Goal: Task Accomplishment & Management: Complete application form

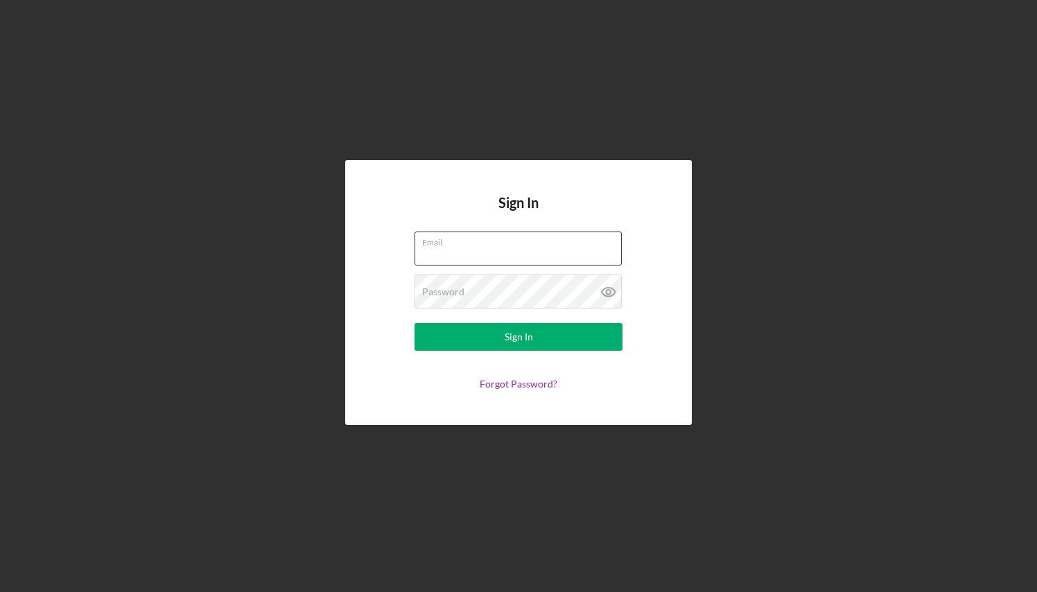
type input "[EMAIL_ADDRESS][DOMAIN_NAME]"
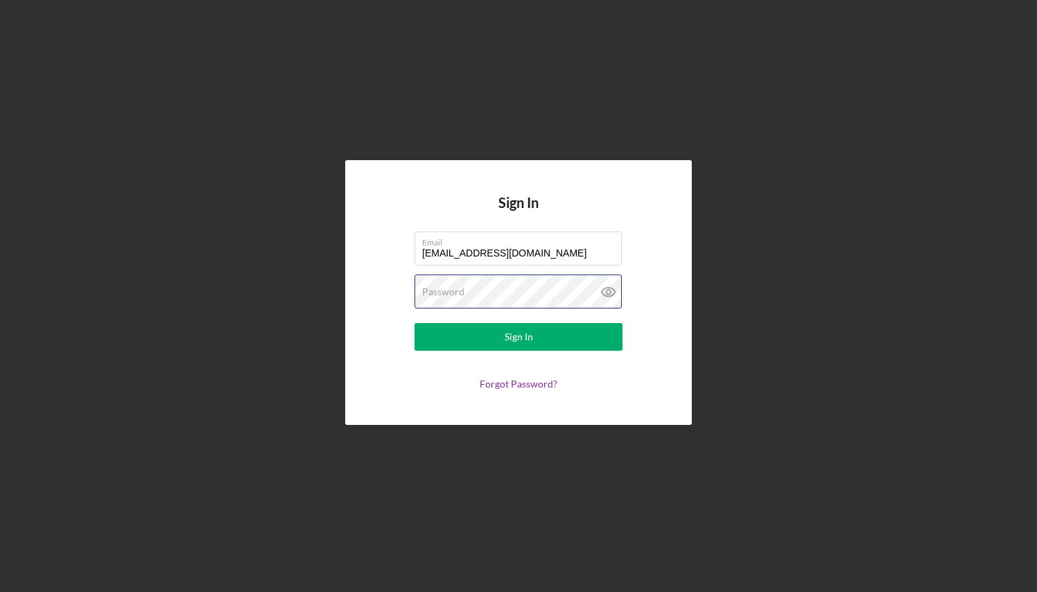
click at [518, 337] on button "Sign In" at bounding box center [518, 337] width 208 height 28
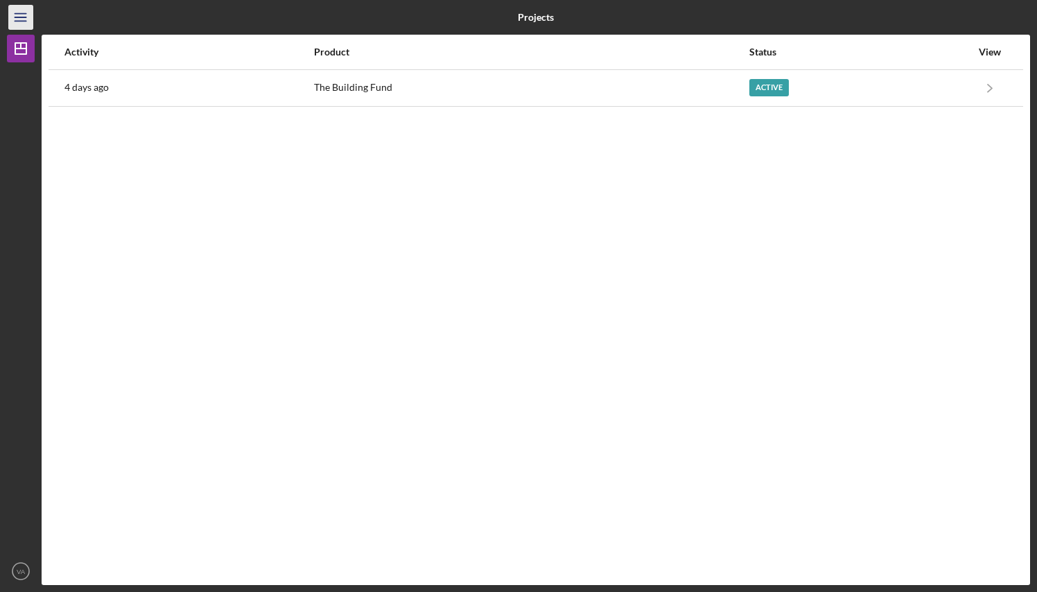
click at [25, 15] on icon "Icon/Menu" at bounding box center [21, 17] width 31 height 31
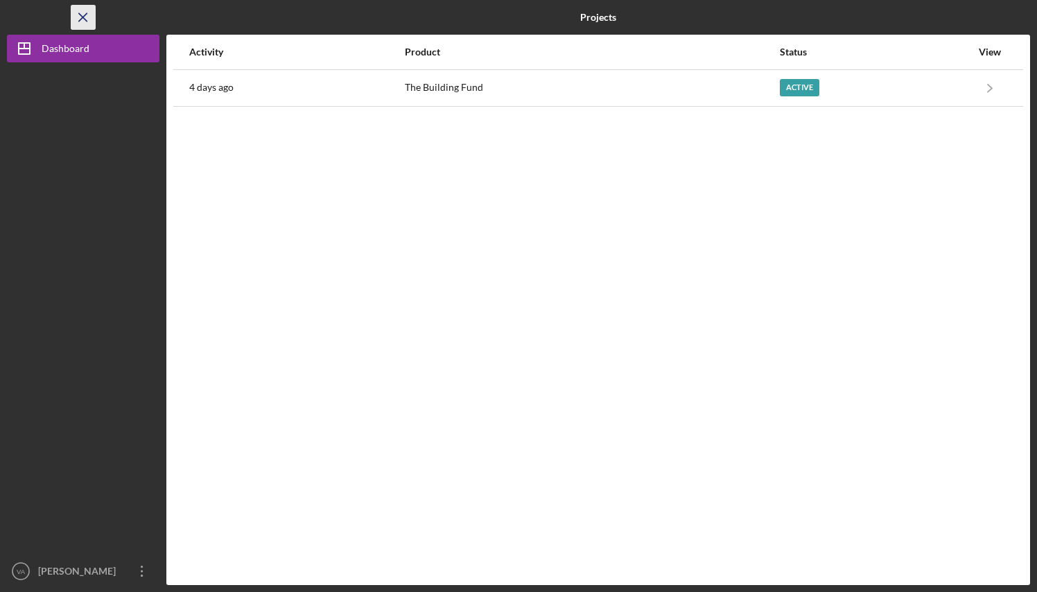
click at [83, 20] on icon "Icon/Menu Close" at bounding box center [83, 17] width 31 height 31
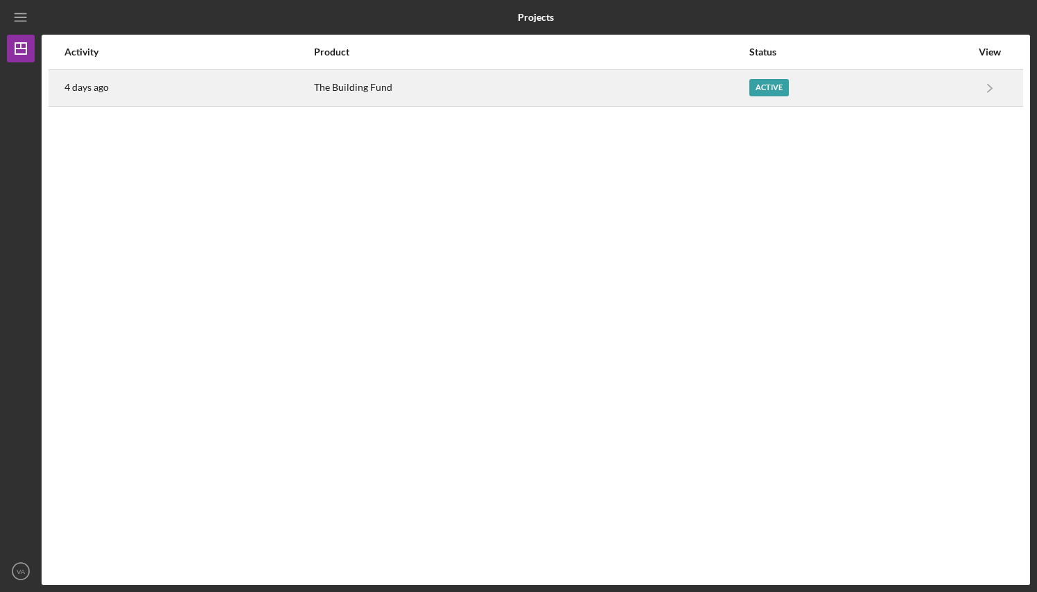
click at [773, 89] on div "Active" at bounding box center [768, 87] width 39 height 17
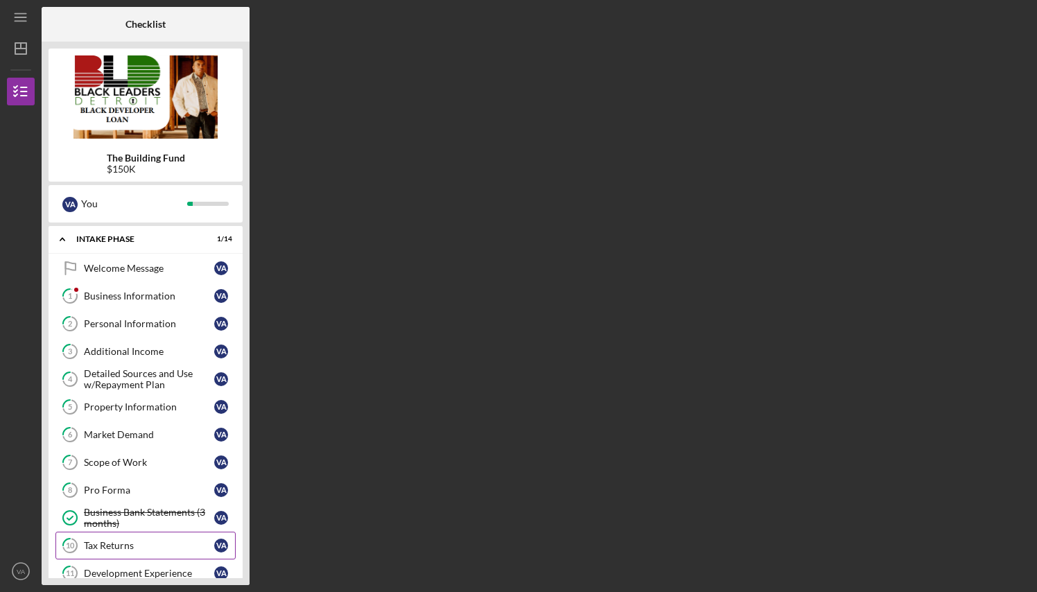
click at [121, 548] on div "Tax Returns" at bounding box center [149, 545] width 130 height 11
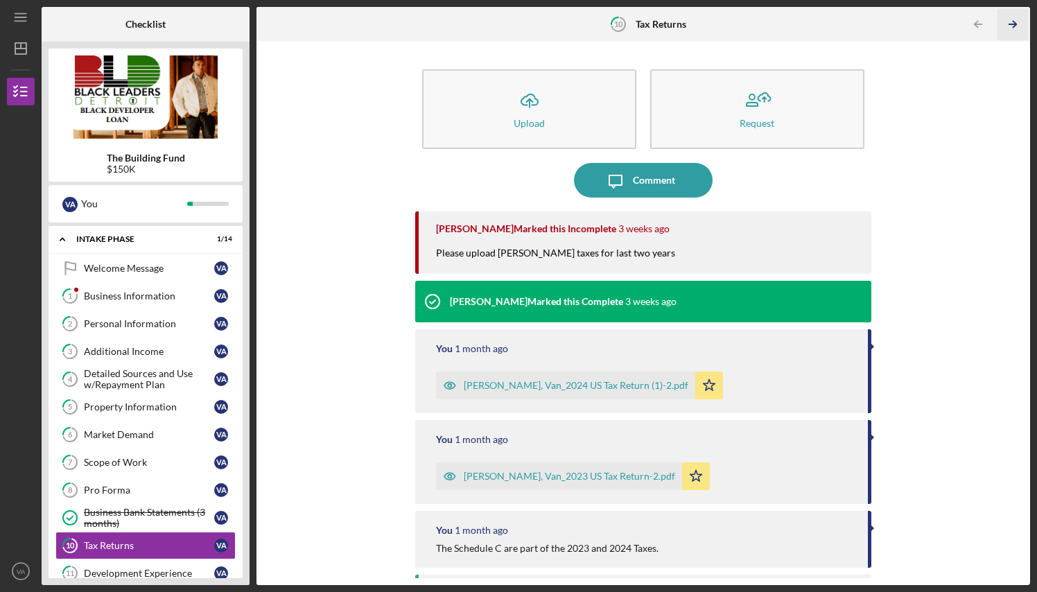
click at [1008, 20] on icon "Icon/Table Pagination Arrow" at bounding box center [1012, 24] width 31 height 31
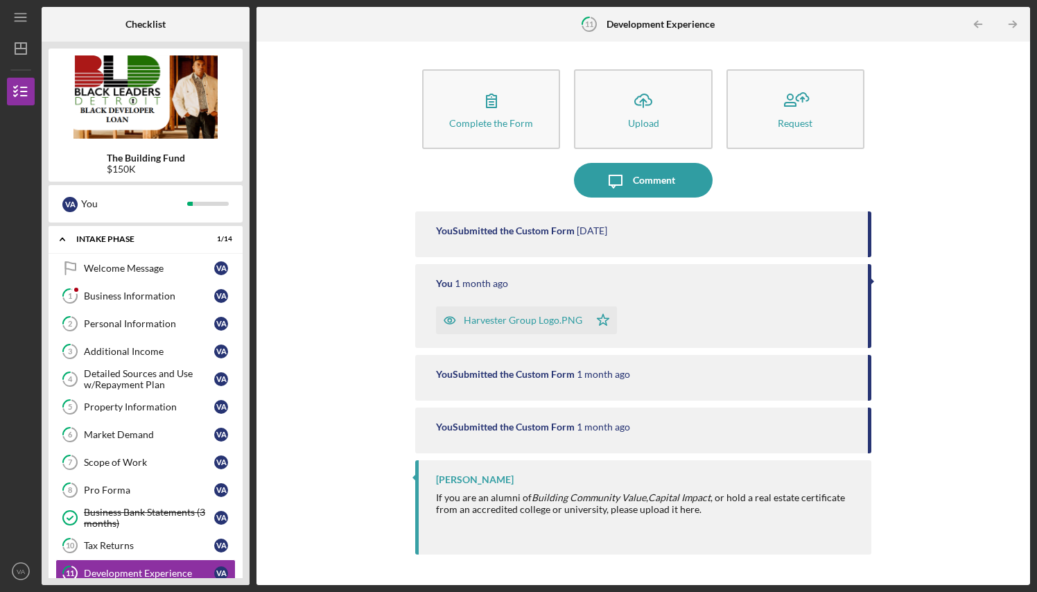
click at [1008, 20] on icon "Icon/Table Pagination Arrow" at bounding box center [1012, 24] width 31 height 31
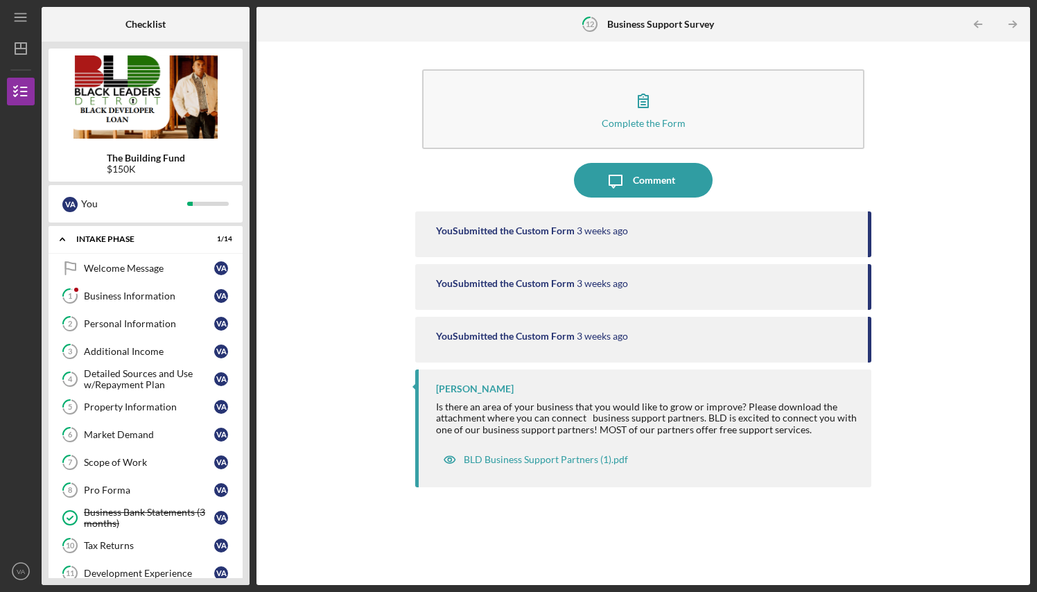
scroll to position [172, 0]
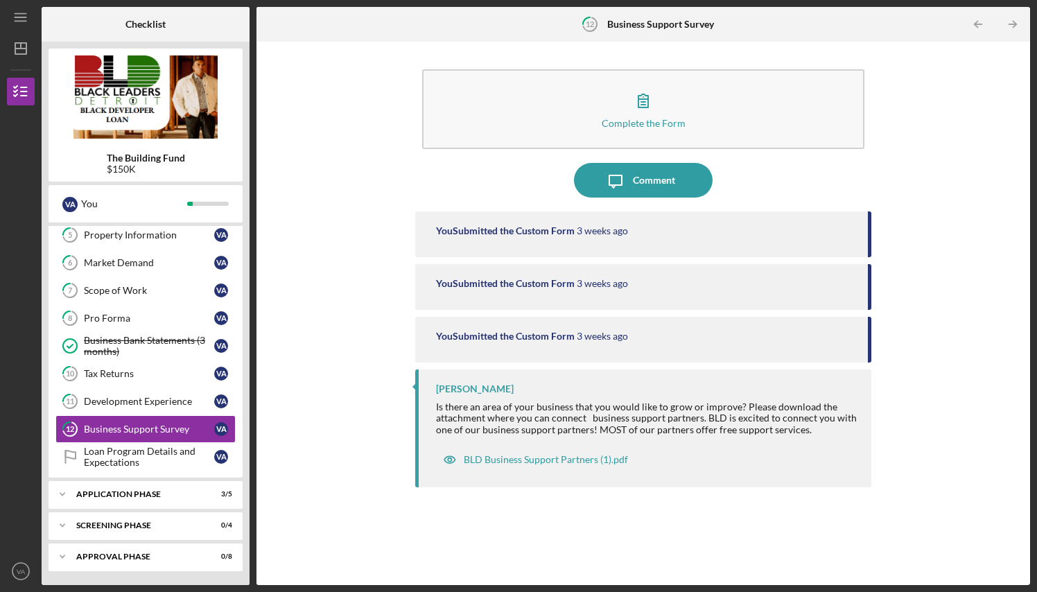
click at [1008, 20] on icon "Icon/Table Pagination Arrow" at bounding box center [1012, 24] width 31 height 31
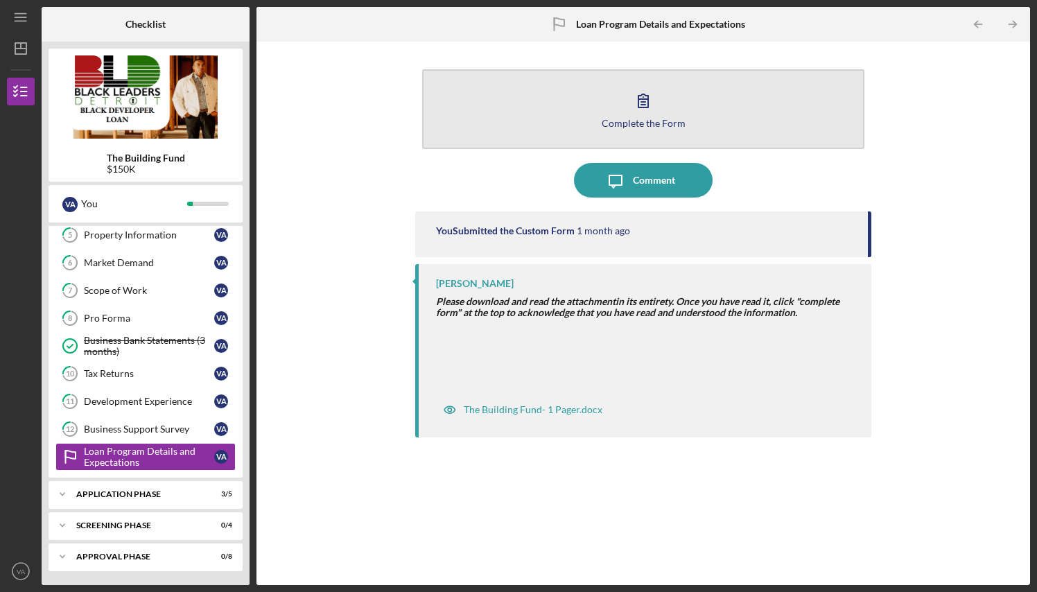
click at [633, 123] on div "Complete the Form" at bounding box center [643, 123] width 84 height 10
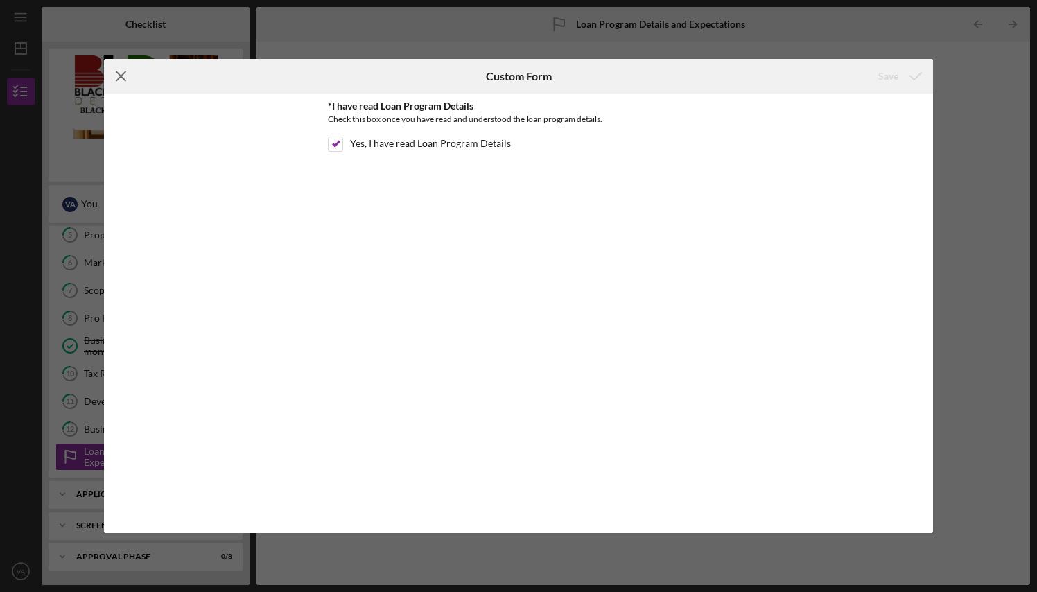
click at [120, 76] on line at bounding box center [120, 76] width 9 height 9
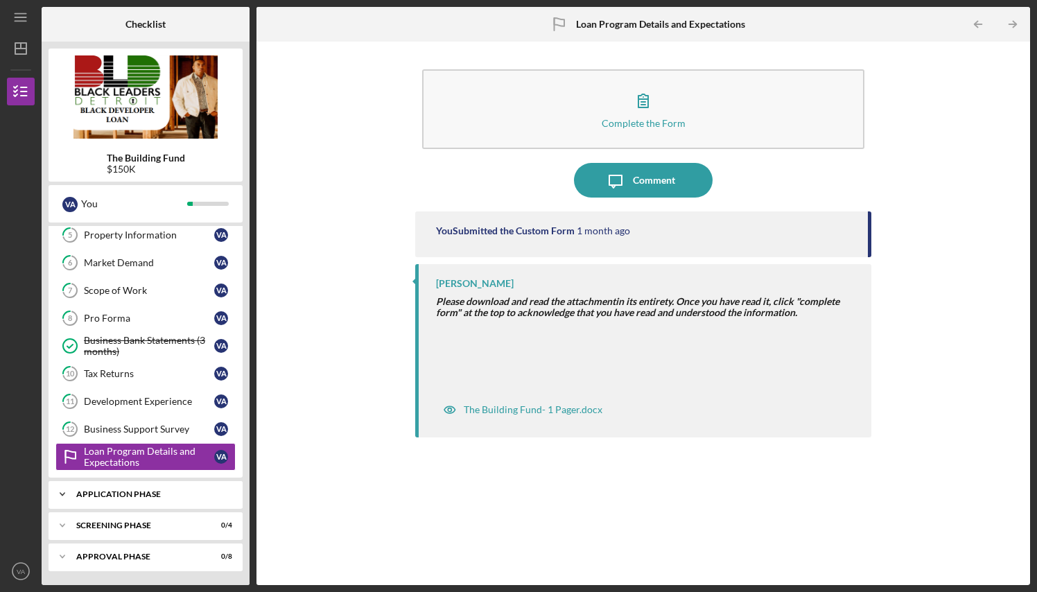
click at [139, 492] on div "Application Phase" at bounding box center [150, 494] width 149 height 8
click at [121, 519] on div "Application" at bounding box center [149, 523] width 130 height 11
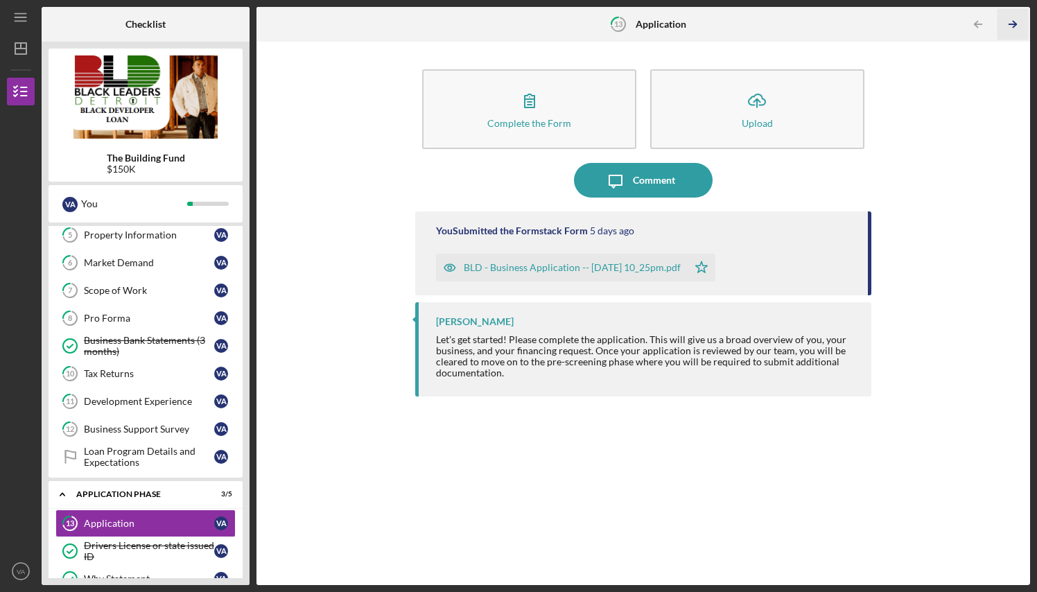
click at [1015, 23] on polyline "button" at bounding box center [1013, 24] width 3 height 6
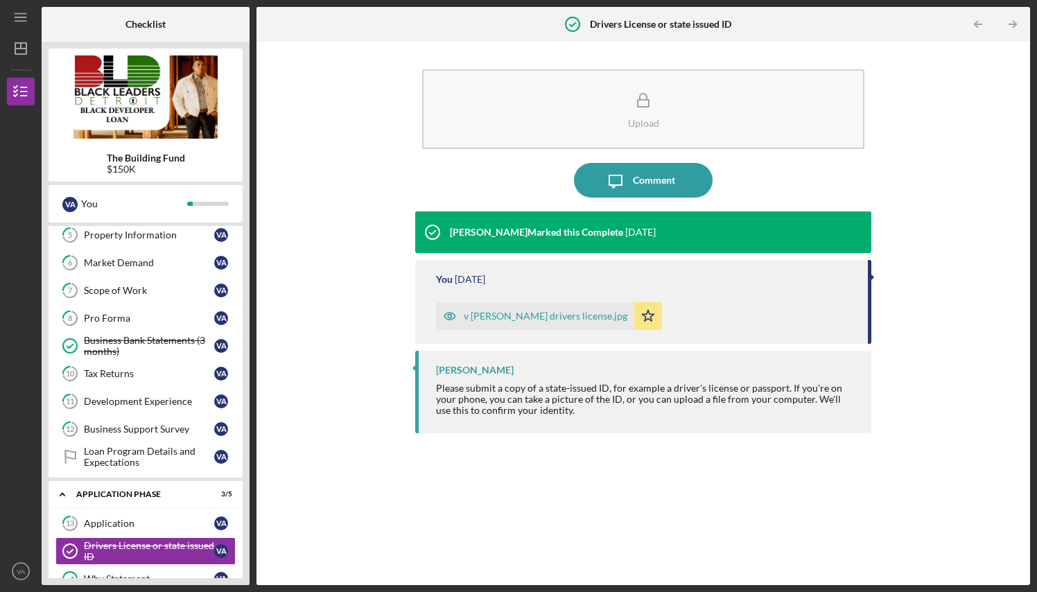
click at [1015, 23] on polyline "button" at bounding box center [1013, 24] width 3 height 6
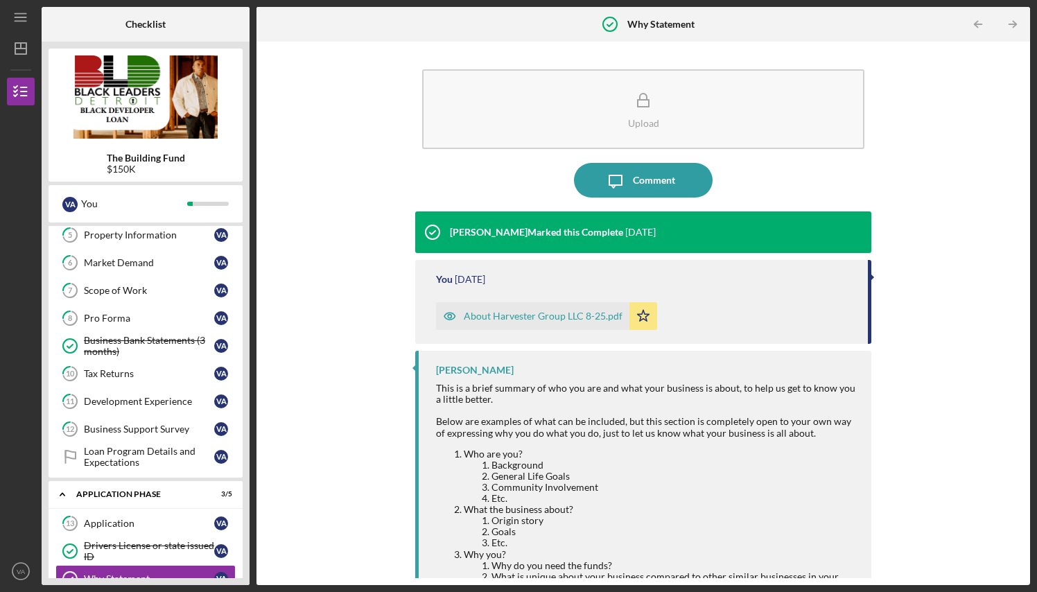
click at [1015, 23] on polyline "button" at bounding box center [1013, 24] width 3 height 6
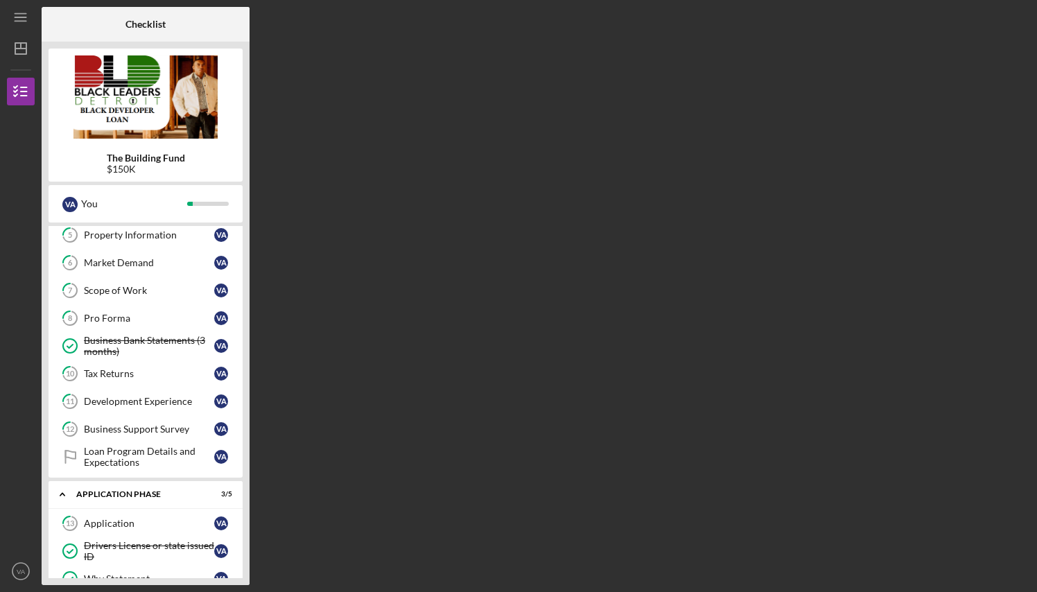
scroll to position [318, 0]
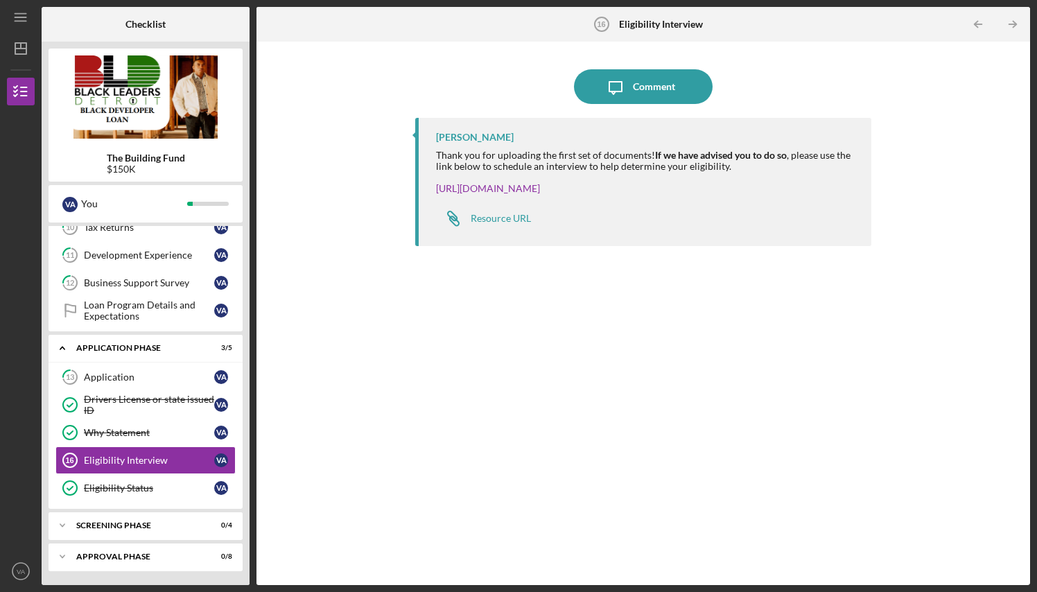
click at [1015, 23] on polyline "button" at bounding box center [1013, 24] width 3 height 6
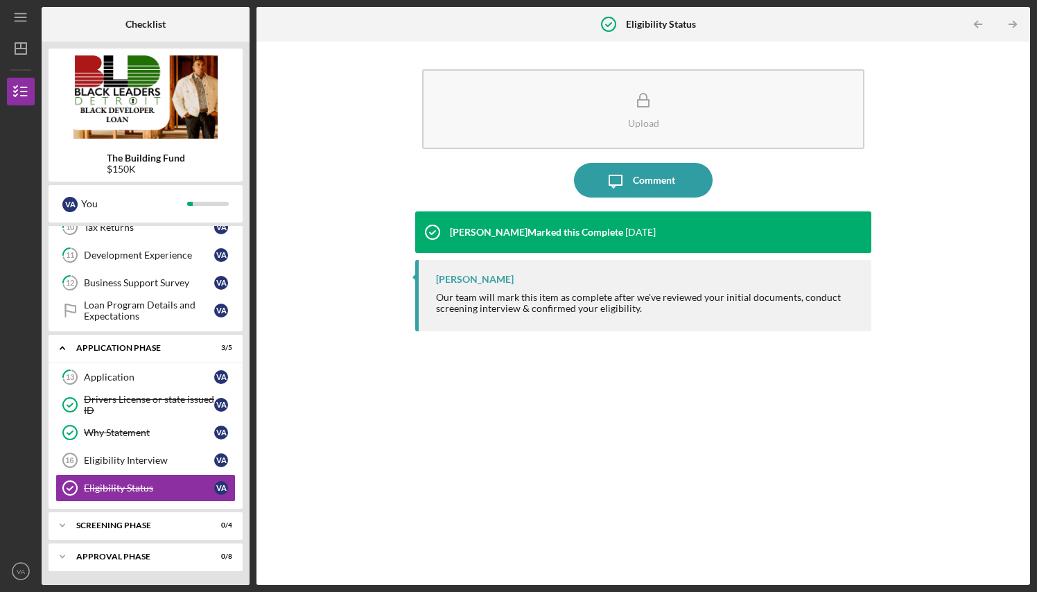
click at [1015, 23] on polyline "button" at bounding box center [1013, 24] width 3 height 6
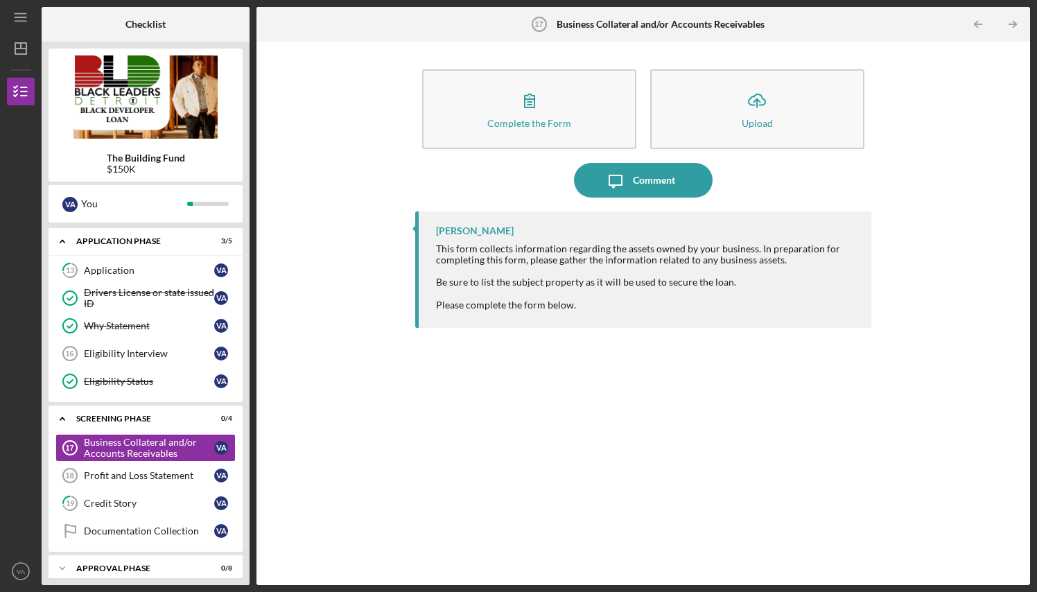
scroll to position [436, 0]
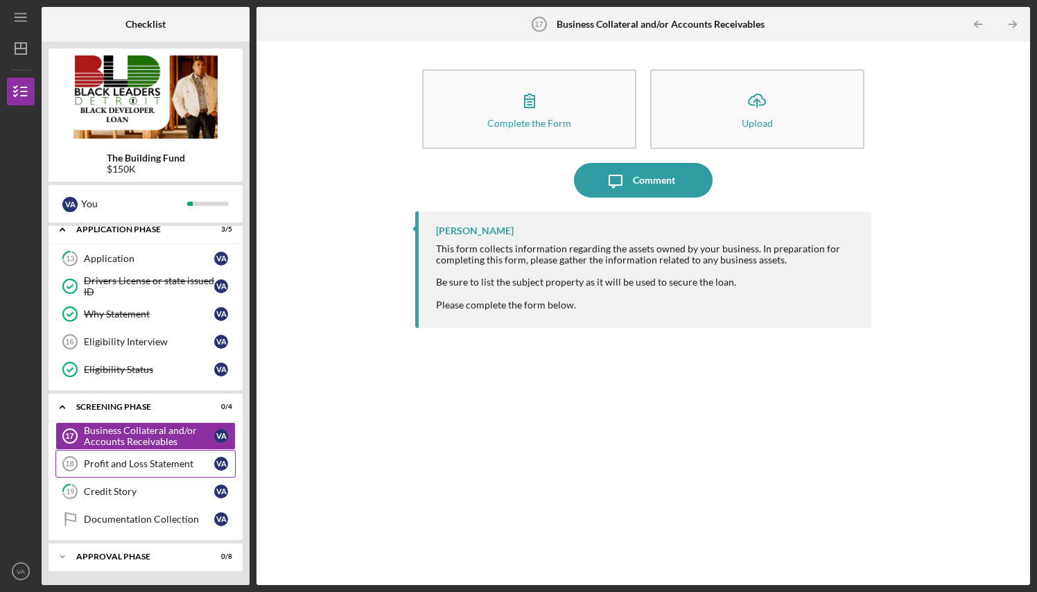
click at [155, 458] on div "Profit and Loss Statement" at bounding box center [149, 463] width 130 height 11
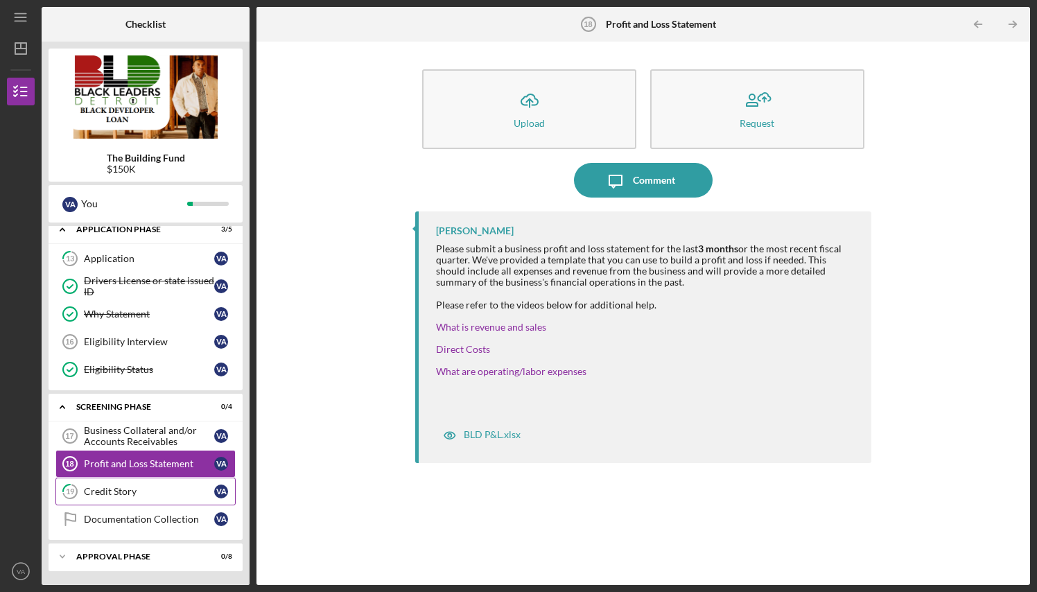
click at [123, 486] on div "Credit Story" at bounding box center [149, 491] width 130 height 11
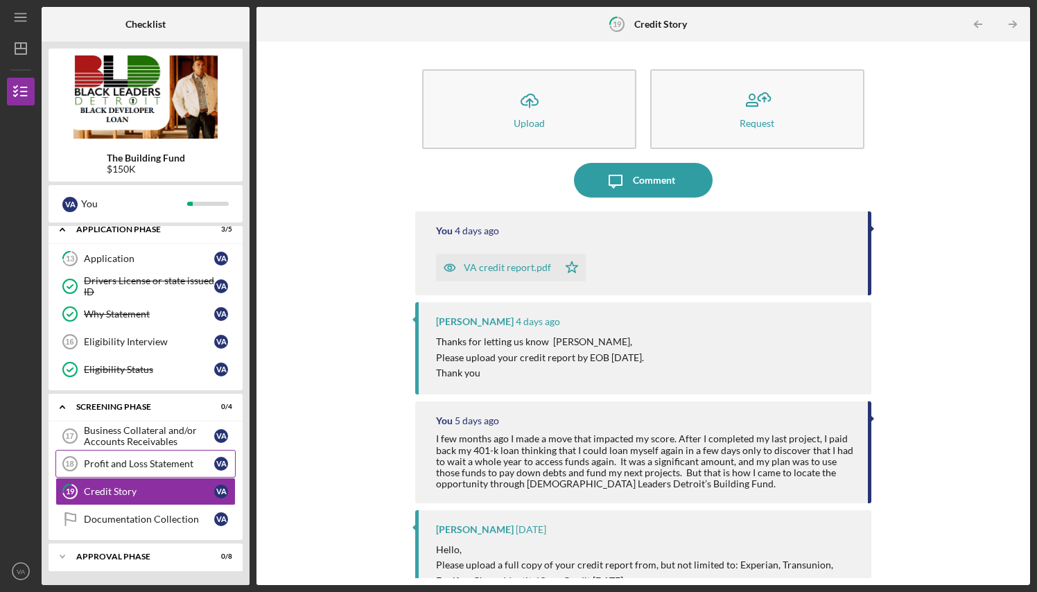
click at [179, 464] on div "Profit and Loss Statement" at bounding box center [149, 463] width 130 height 11
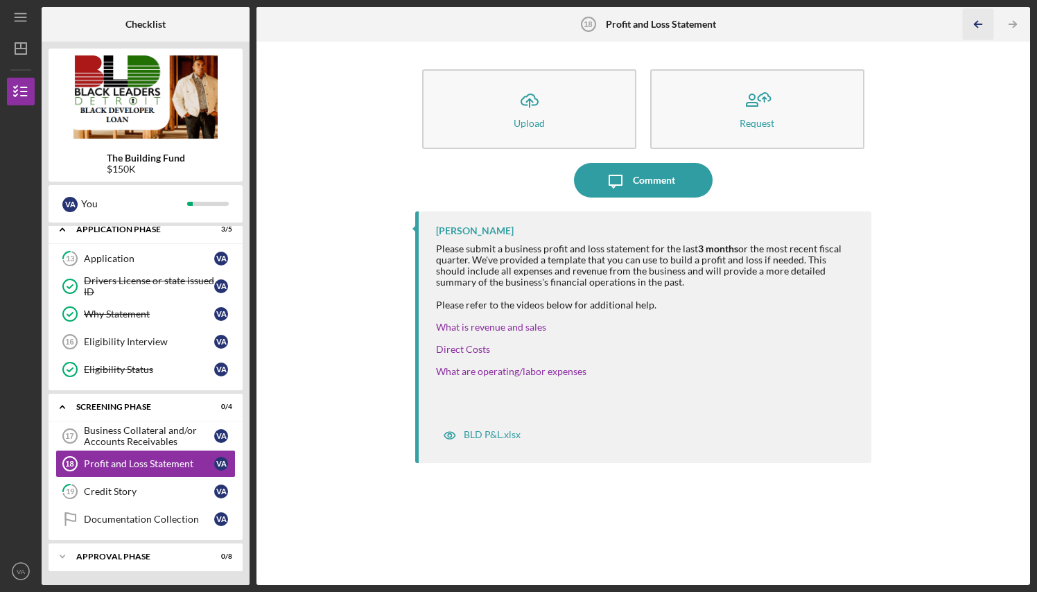
click at [979, 21] on icon "Icon/Table Pagination Arrow" at bounding box center [977, 24] width 31 height 31
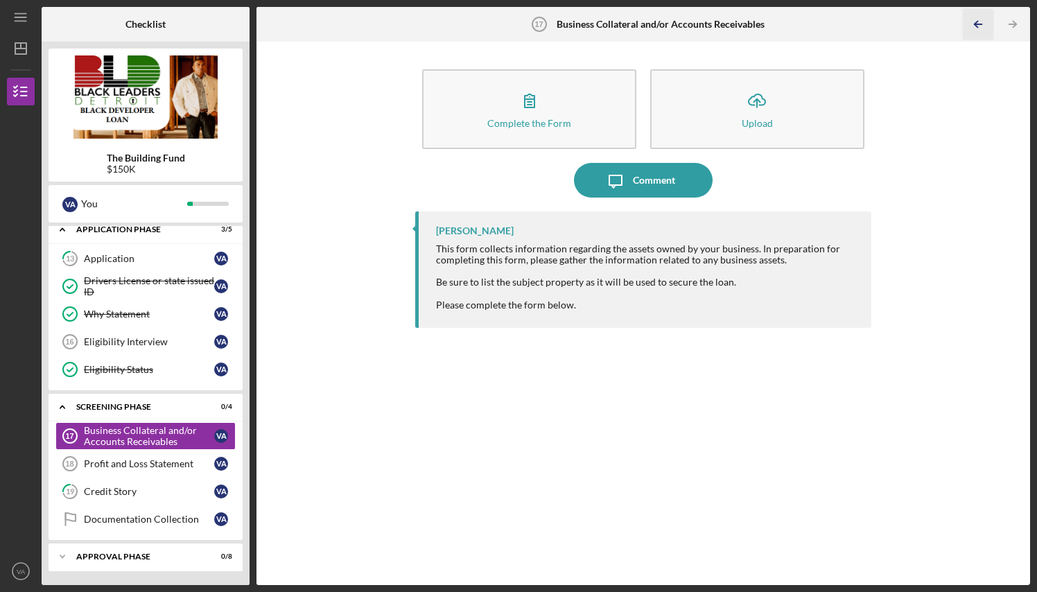
click at [979, 21] on icon "Icon/Table Pagination Arrow" at bounding box center [977, 24] width 31 height 31
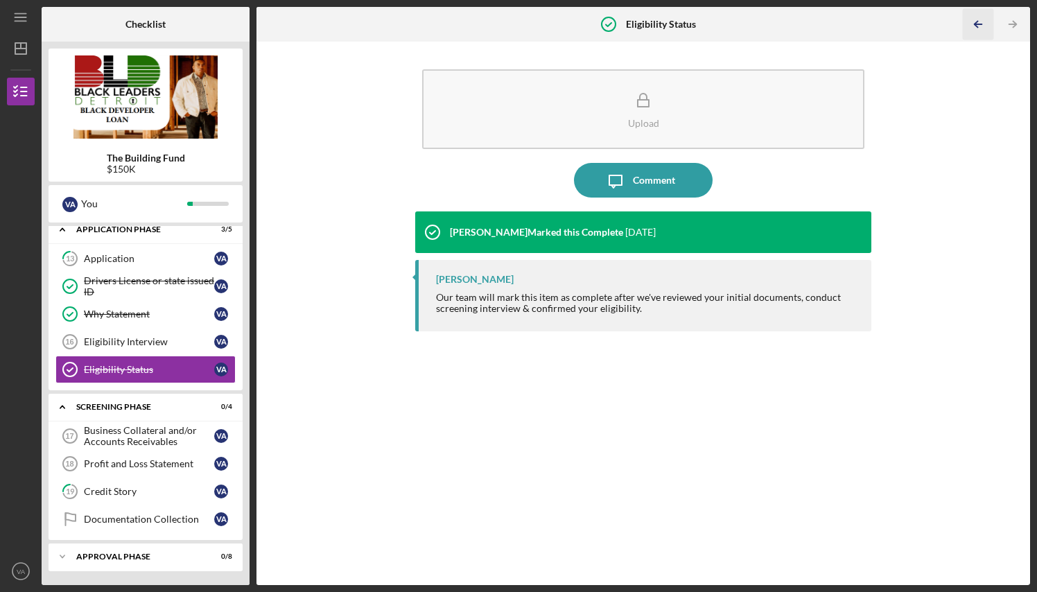
click at [979, 21] on icon "Icon/Table Pagination Arrow" at bounding box center [977, 24] width 31 height 31
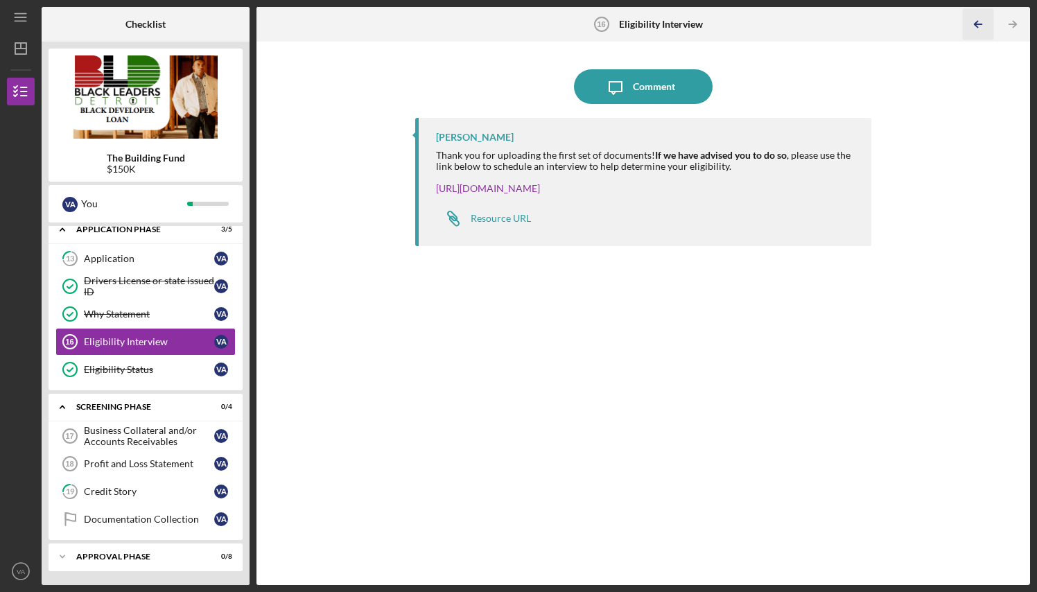
click at [979, 21] on icon "Icon/Table Pagination Arrow" at bounding box center [977, 24] width 31 height 31
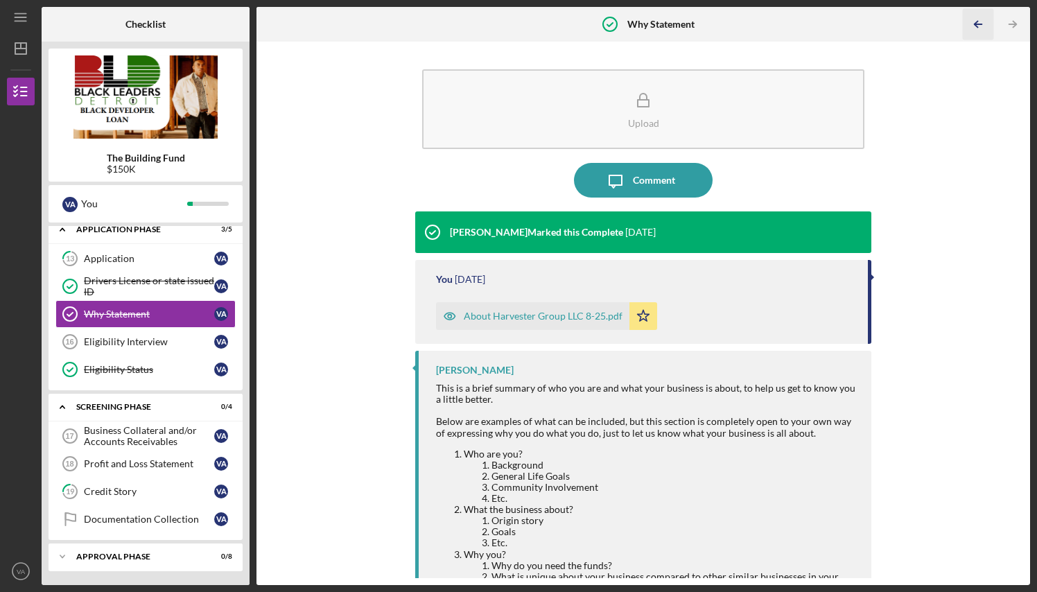
click at [979, 21] on icon "Icon/Table Pagination Arrow" at bounding box center [977, 24] width 31 height 31
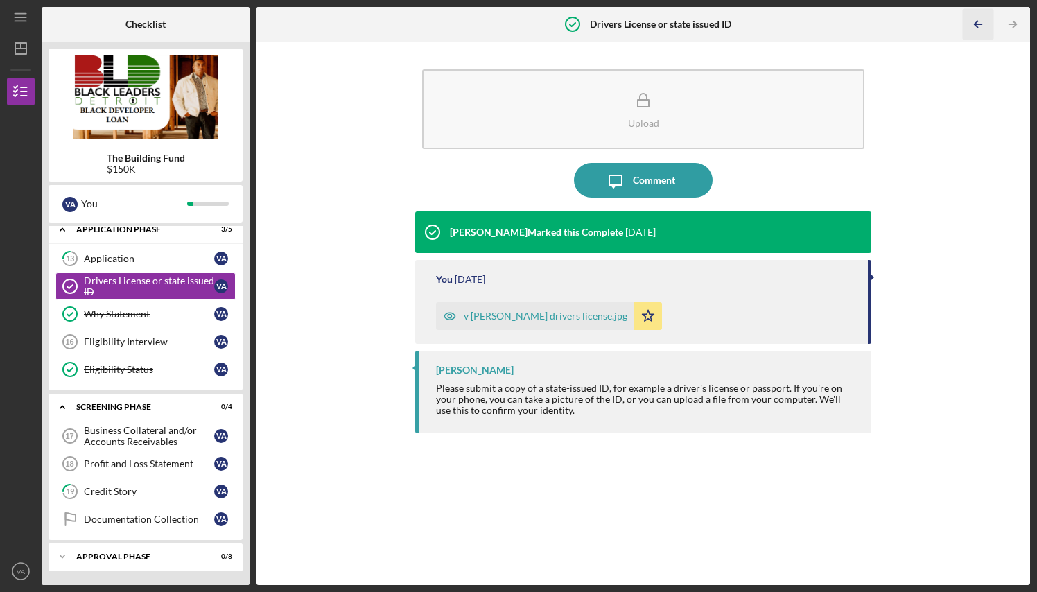
click at [979, 21] on icon "Icon/Table Pagination Arrow" at bounding box center [977, 24] width 31 height 31
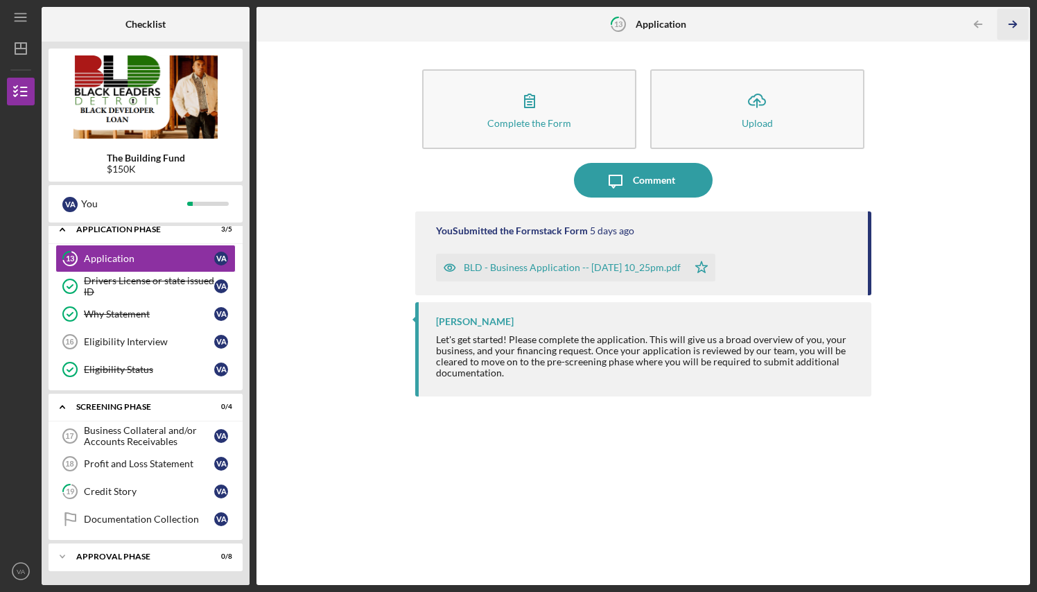
click at [1016, 23] on icon "Icon/Table Pagination Arrow" at bounding box center [1012, 24] width 31 height 31
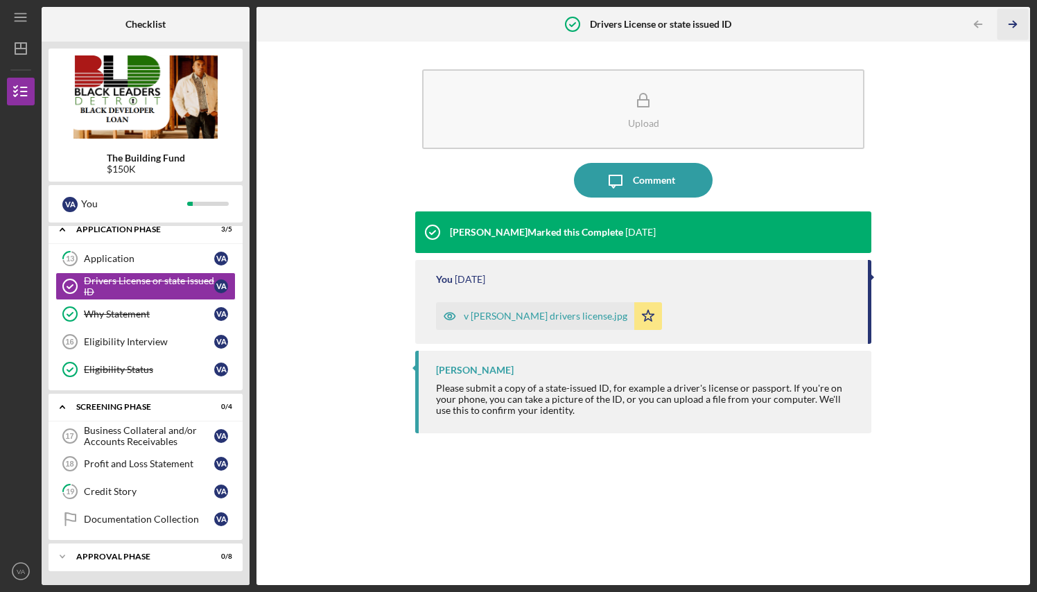
click at [1016, 23] on icon "Icon/Table Pagination Arrow" at bounding box center [1012, 24] width 31 height 31
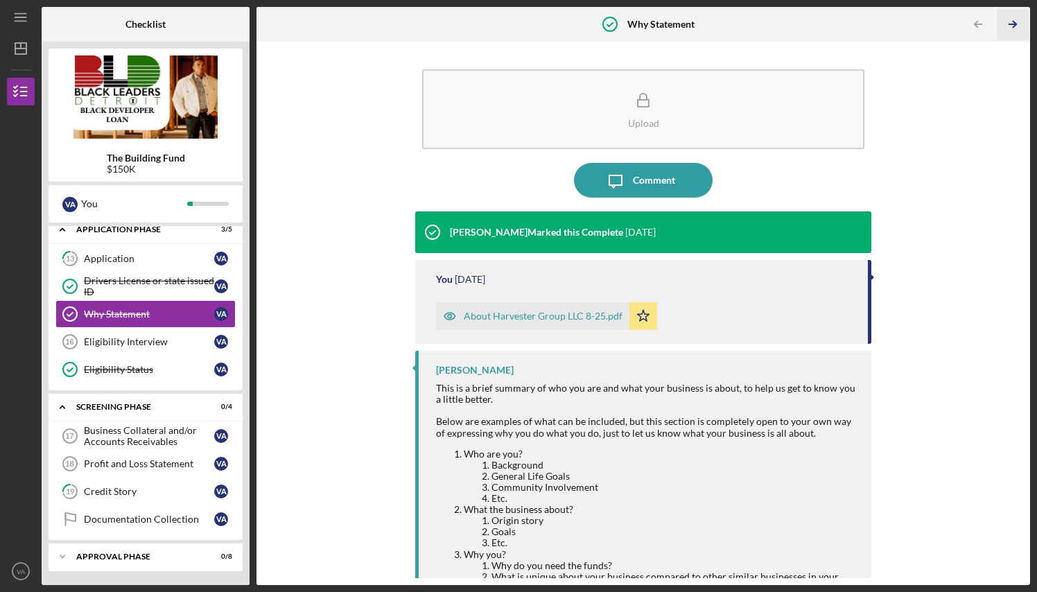
click at [1024, 29] on icon "Icon/Table Pagination Arrow" at bounding box center [1012, 24] width 31 height 31
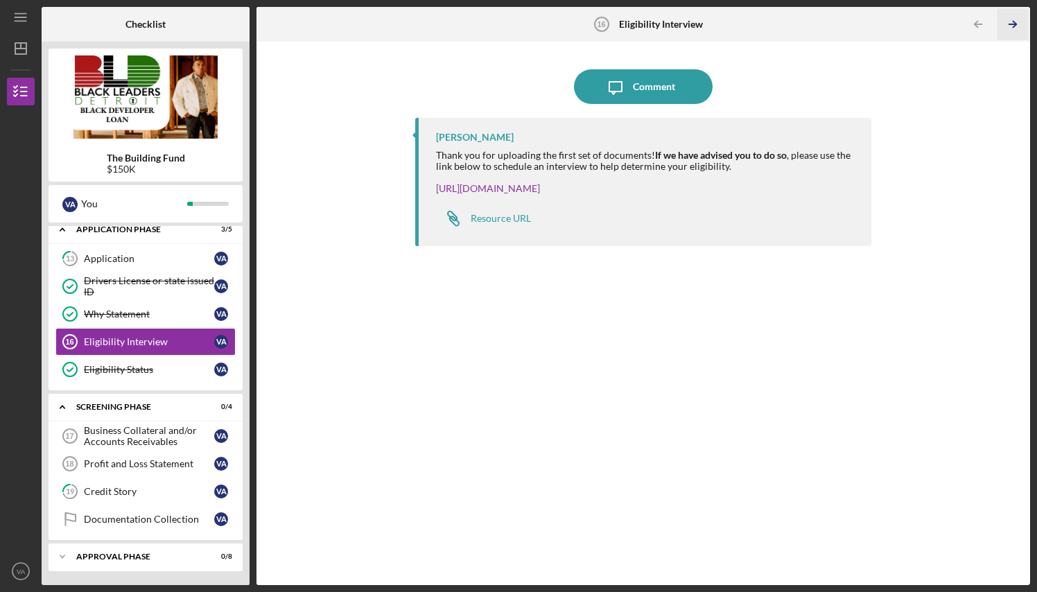
click at [1024, 29] on icon "Icon/Table Pagination Arrow" at bounding box center [1012, 24] width 31 height 31
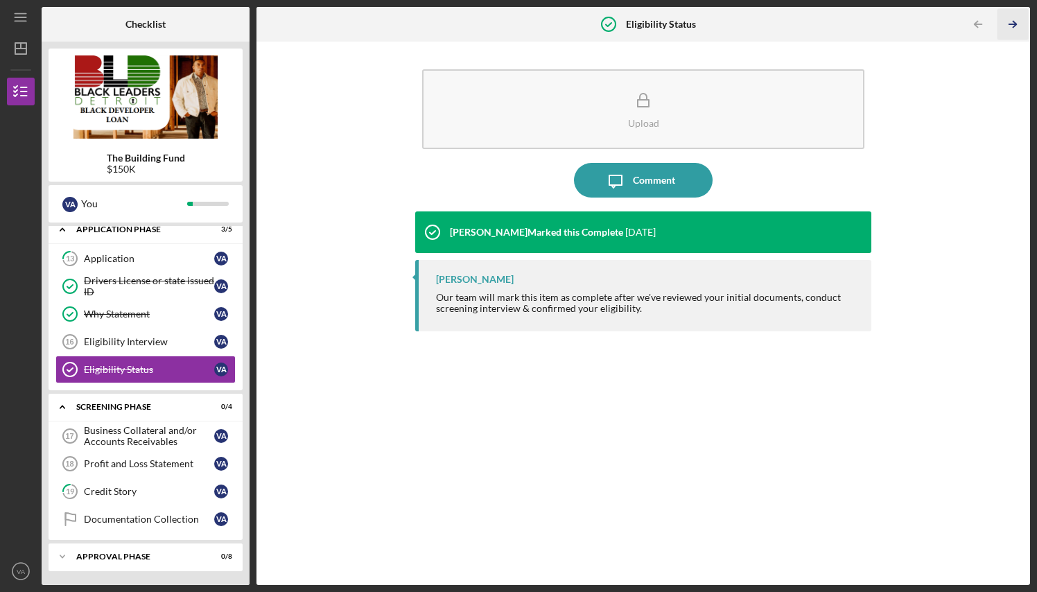
click at [1024, 29] on icon "Icon/Table Pagination Arrow" at bounding box center [1012, 24] width 31 height 31
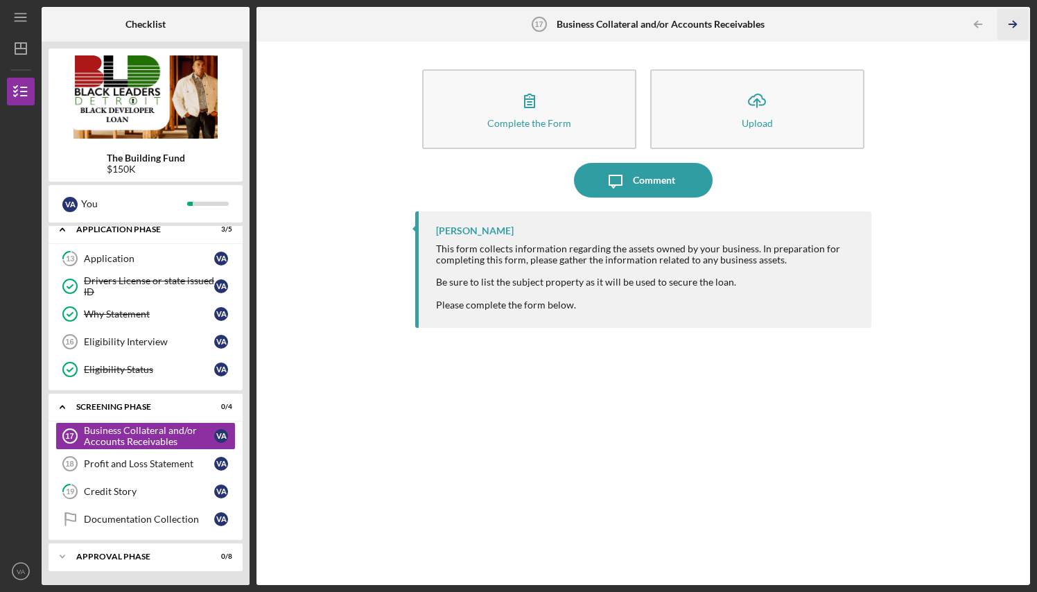
click at [1024, 29] on icon "Icon/Table Pagination Arrow" at bounding box center [1012, 24] width 31 height 31
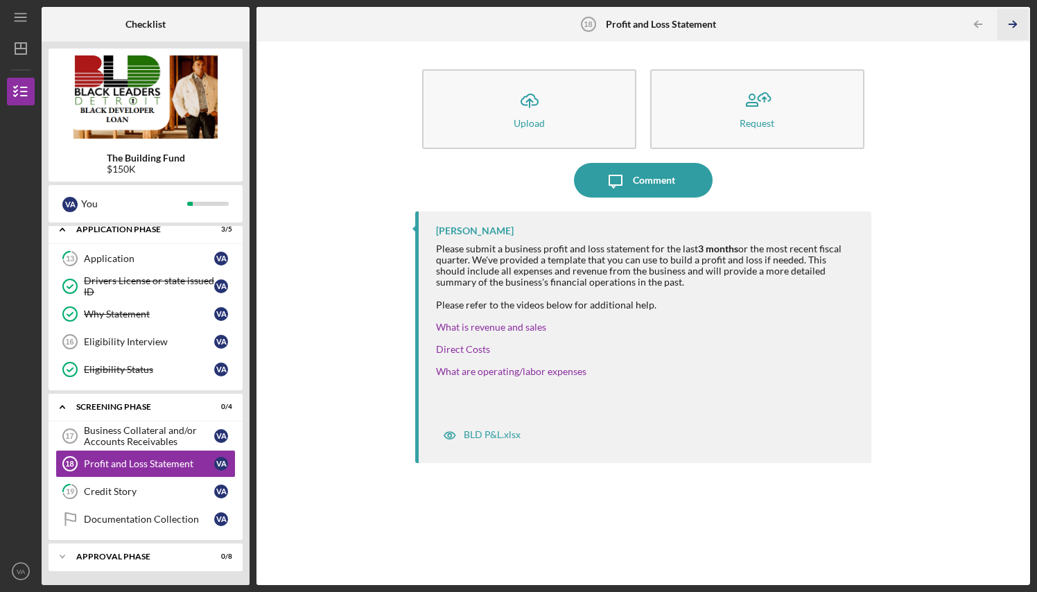
click at [1012, 21] on polyline "button" at bounding box center [1013, 24] width 3 height 6
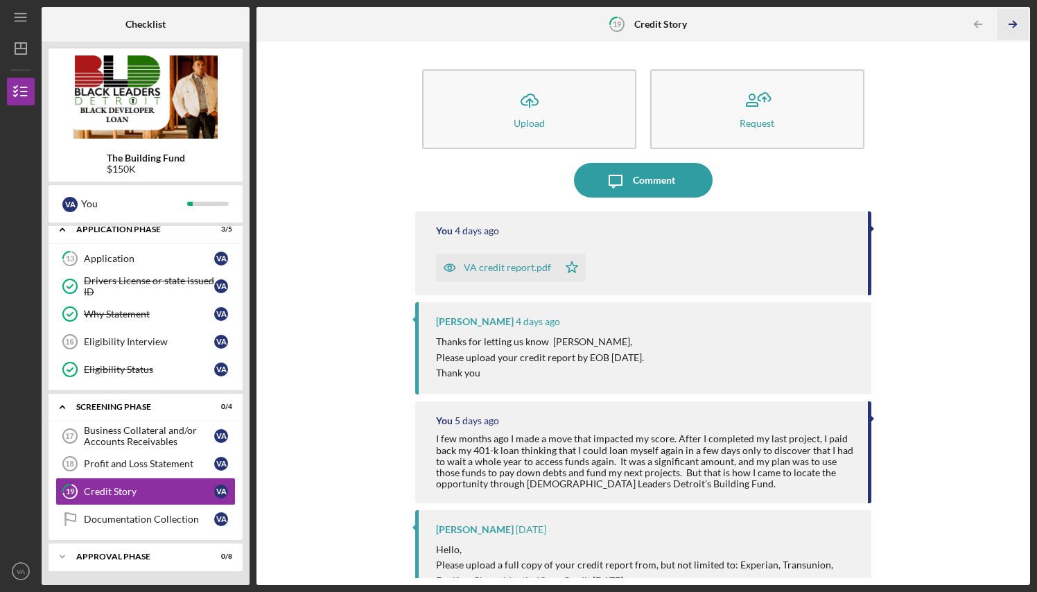
click at [1012, 21] on polyline "button" at bounding box center [1013, 24] width 3 height 6
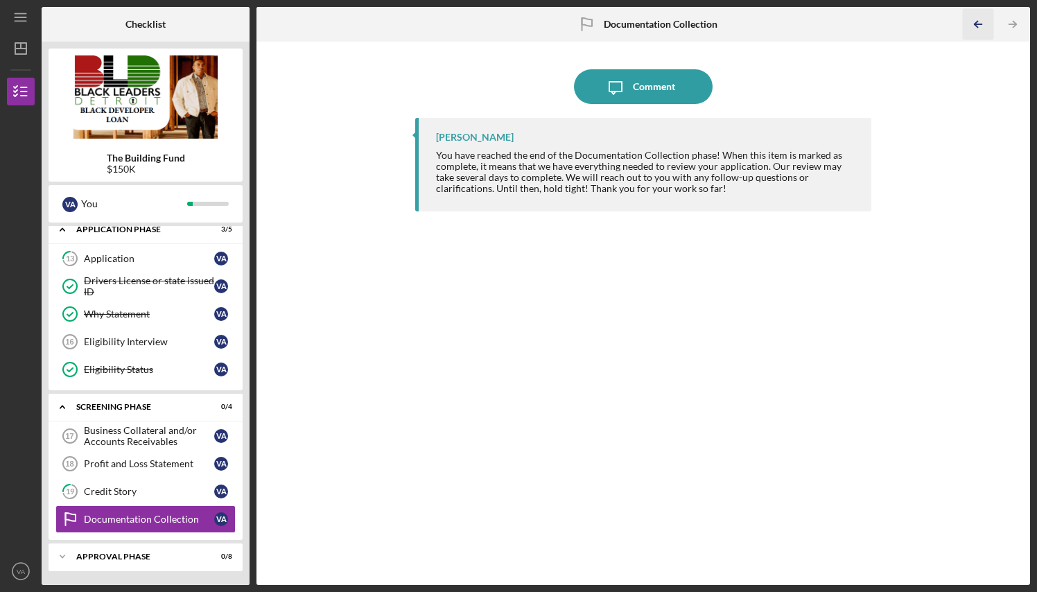
click at [977, 21] on polyline "button" at bounding box center [975, 24] width 3 height 6
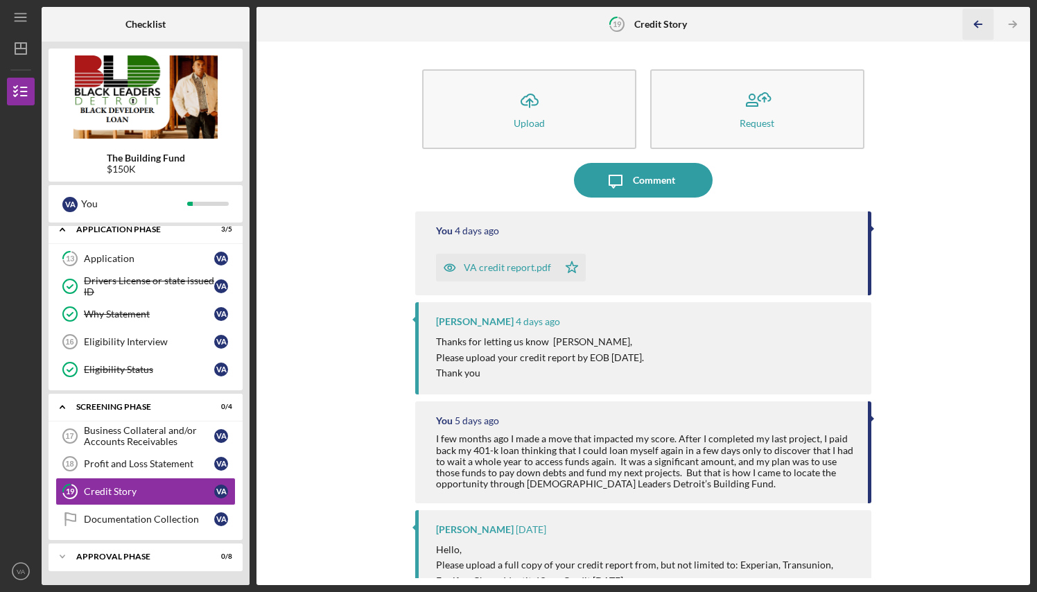
click at [977, 21] on polyline "button" at bounding box center [975, 24] width 3 height 6
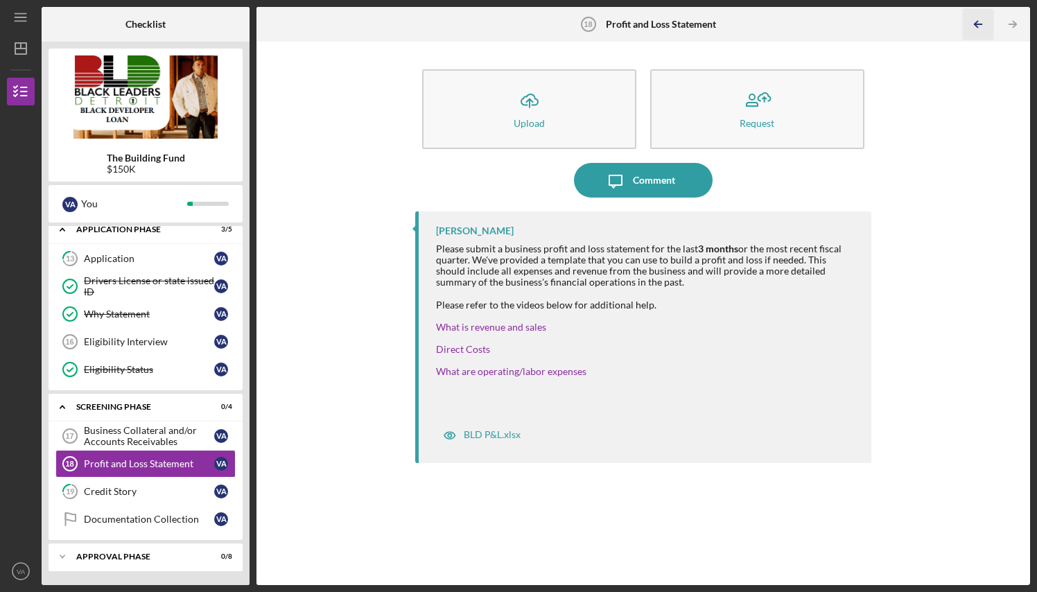
click at [977, 21] on polyline "button" at bounding box center [975, 24] width 3 height 6
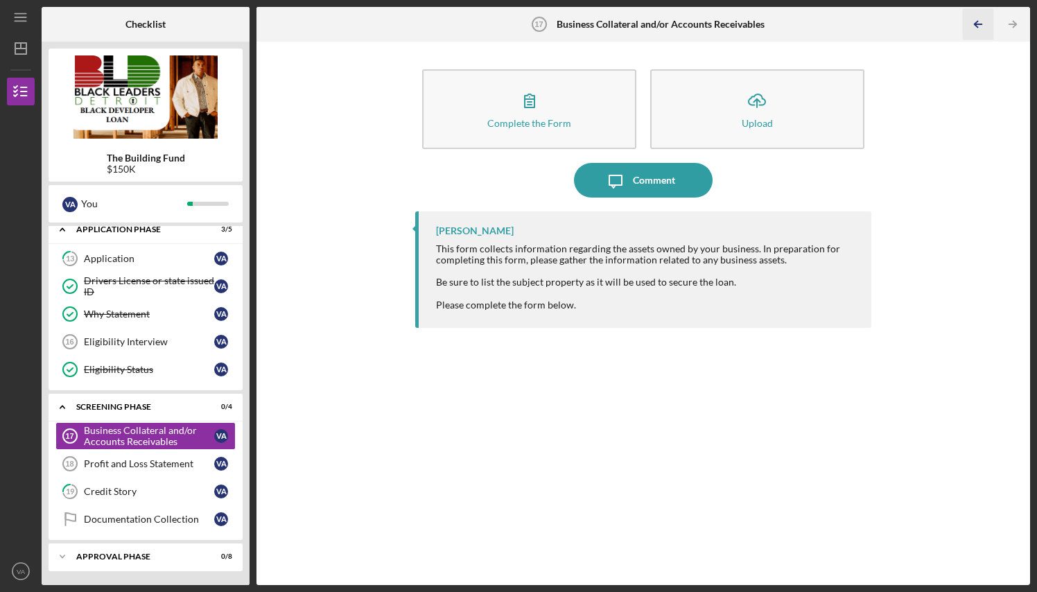
click at [977, 21] on polyline "button" at bounding box center [975, 24] width 3 height 6
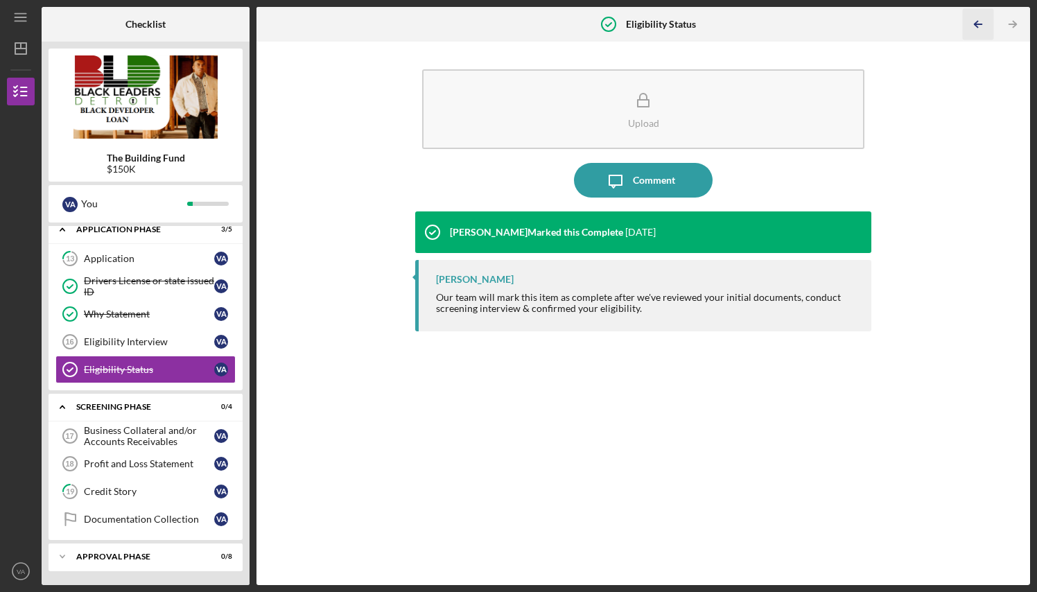
click at [977, 21] on polyline "button" at bounding box center [975, 24] width 3 height 6
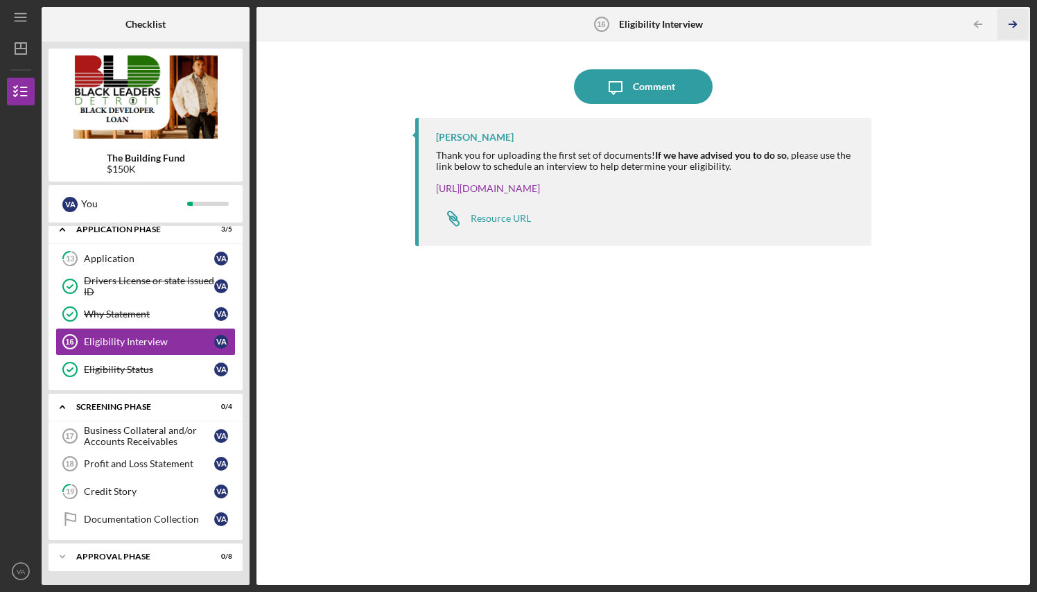
click at [1012, 23] on icon "Icon/Table Pagination Arrow" at bounding box center [1012, 24] width 31 height 31
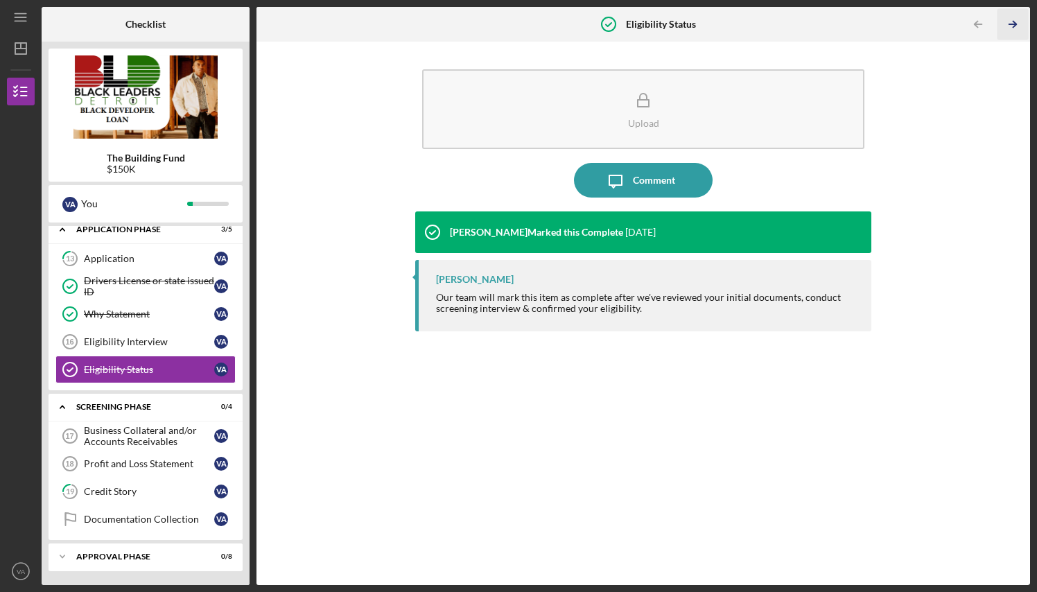
click at [1012, 23] on icon "Icon/Table Pagination Arrow" at bounding box center [1012, 24] width 31 height 31
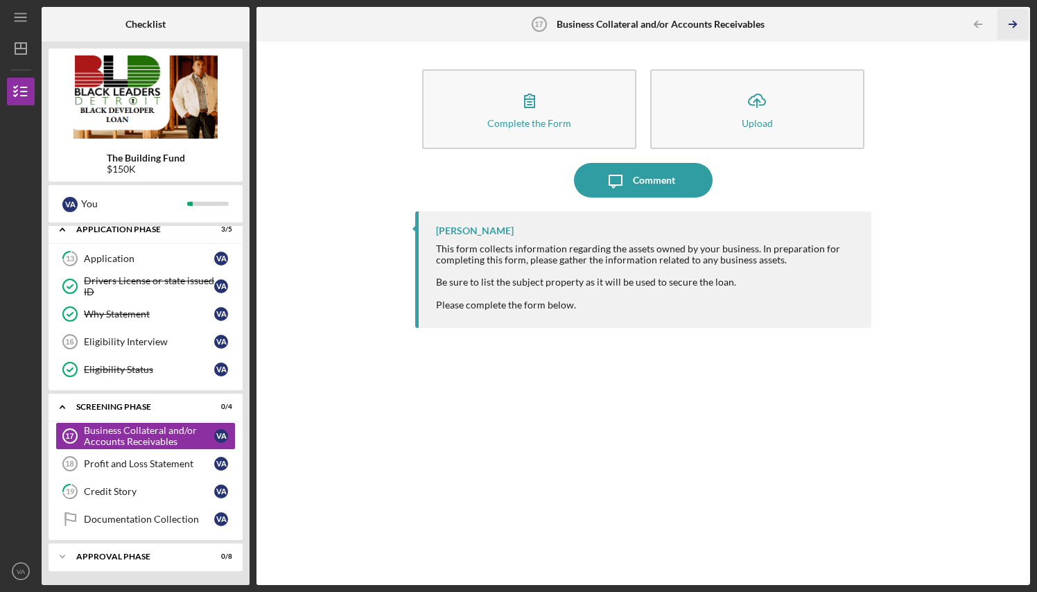
click at [1012, 23] on icon "Icon/Table Pagination Arrow" at bounding box center [1012, 24] width 31 height 31
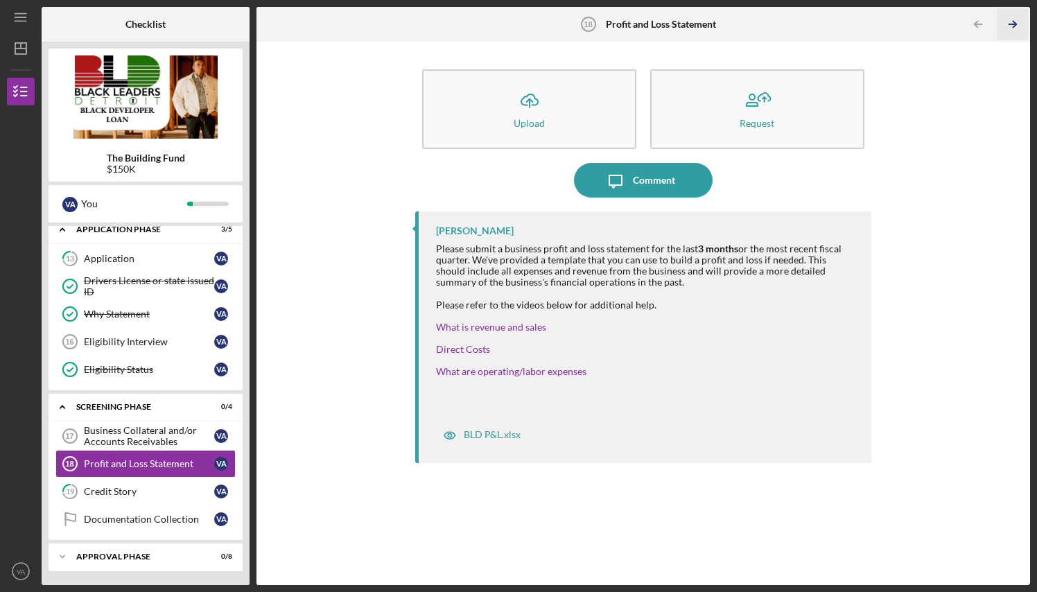
click at [1012, 23] on icon "Icon/Table Pagination Arrow" at bounding box center [1012, 24] width 31 height 31
